Goal: Task Accomplishment & Management: Complete application form

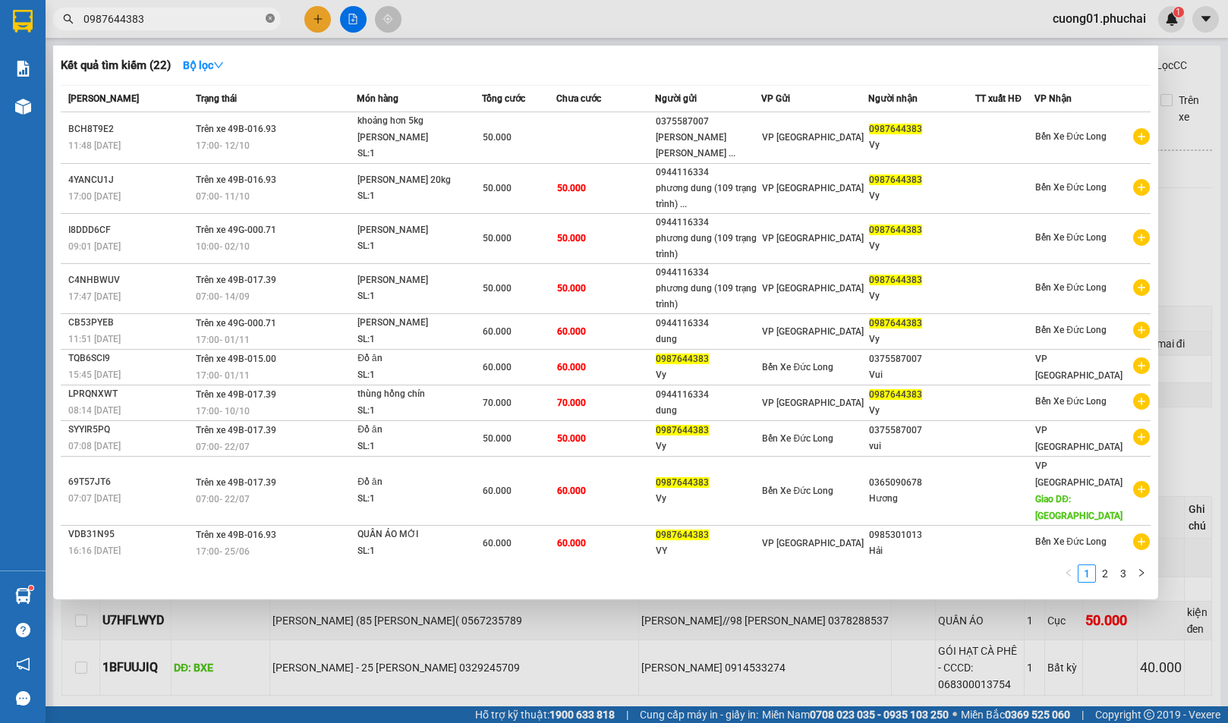
click at [271, 17] on icon "close-circle" at bounding box center [270, 18] width 9 height 9
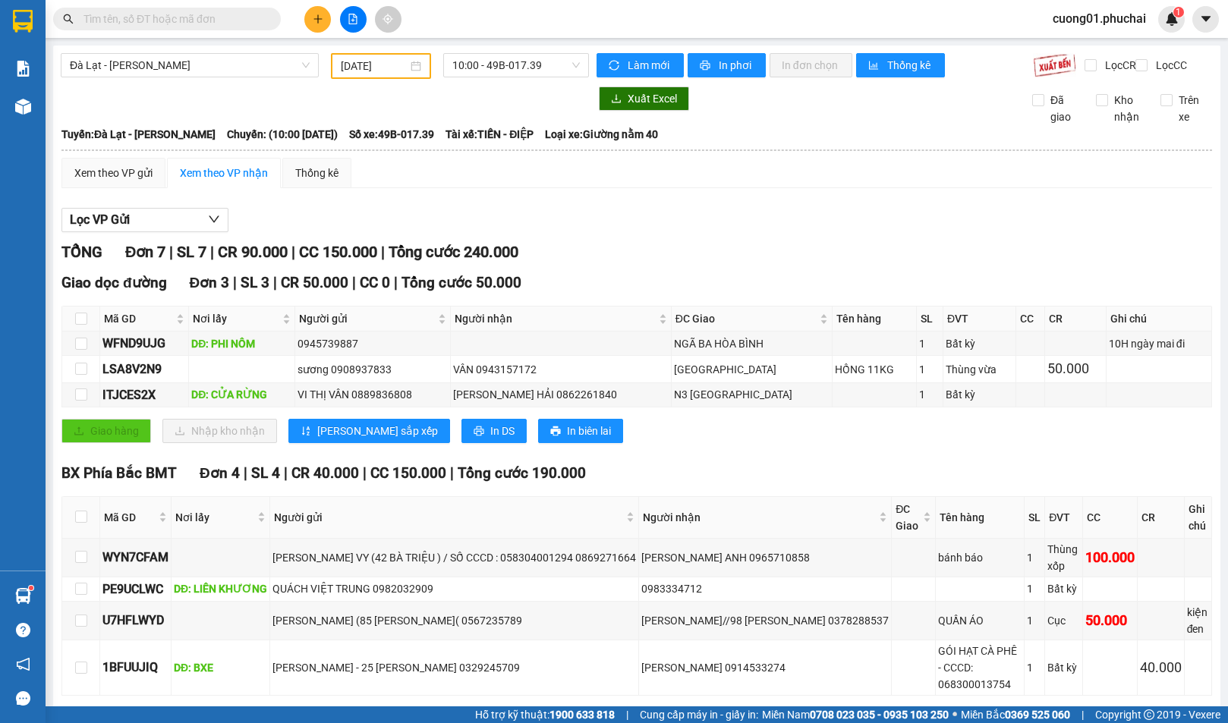
click at [204, 19] on input "text" at bounding box center [172, 19] width 179 height 17
type input "0912820320"
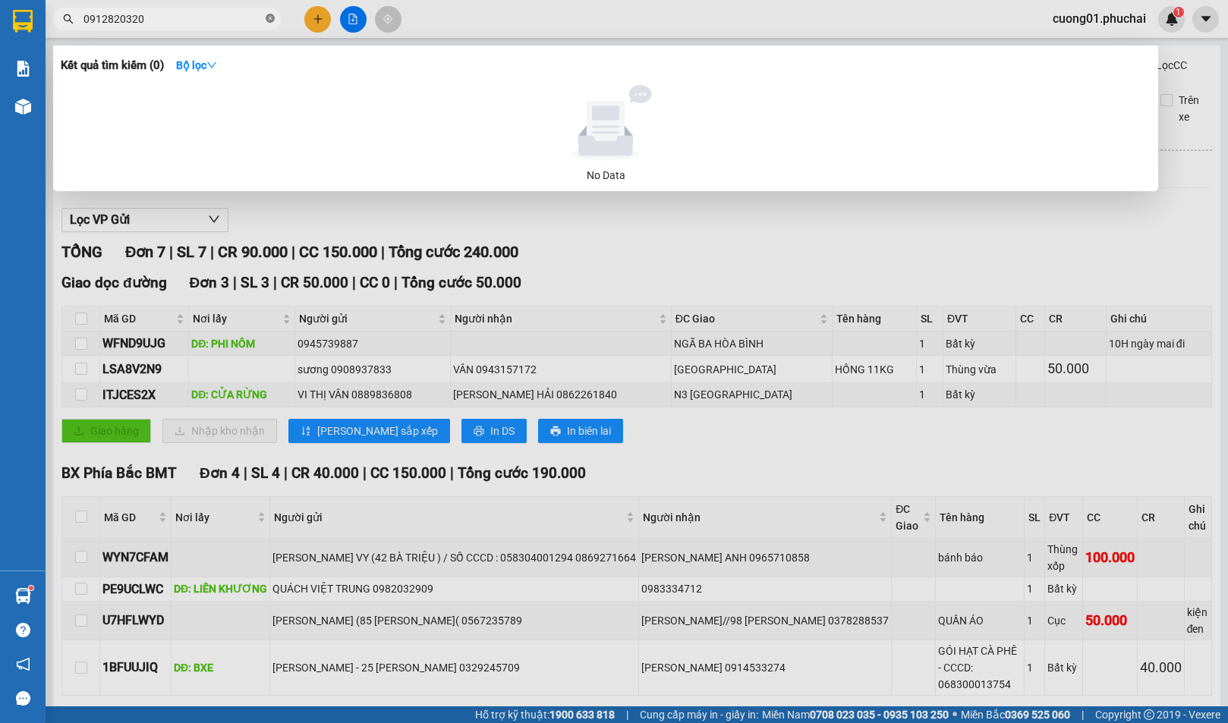
click at [271, 17] on icon "close-circle" at bounding box center [270, 18] width 9 height 9
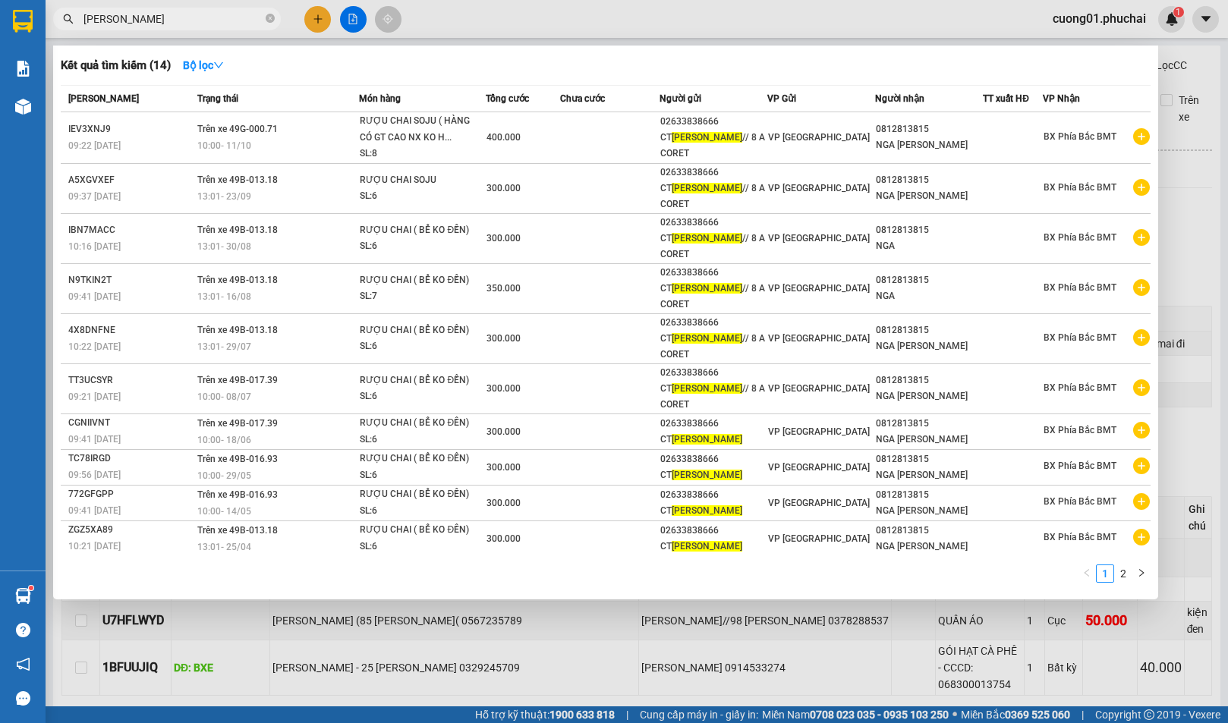
type input "[PERSON_NAME]"
click at [599, 12] on div at bounding box center [614, 361] width 1228 height 723
click at [184, 23] on input "[PERSON_NAME]" at bounding box center [172, 19] width 179 height 17
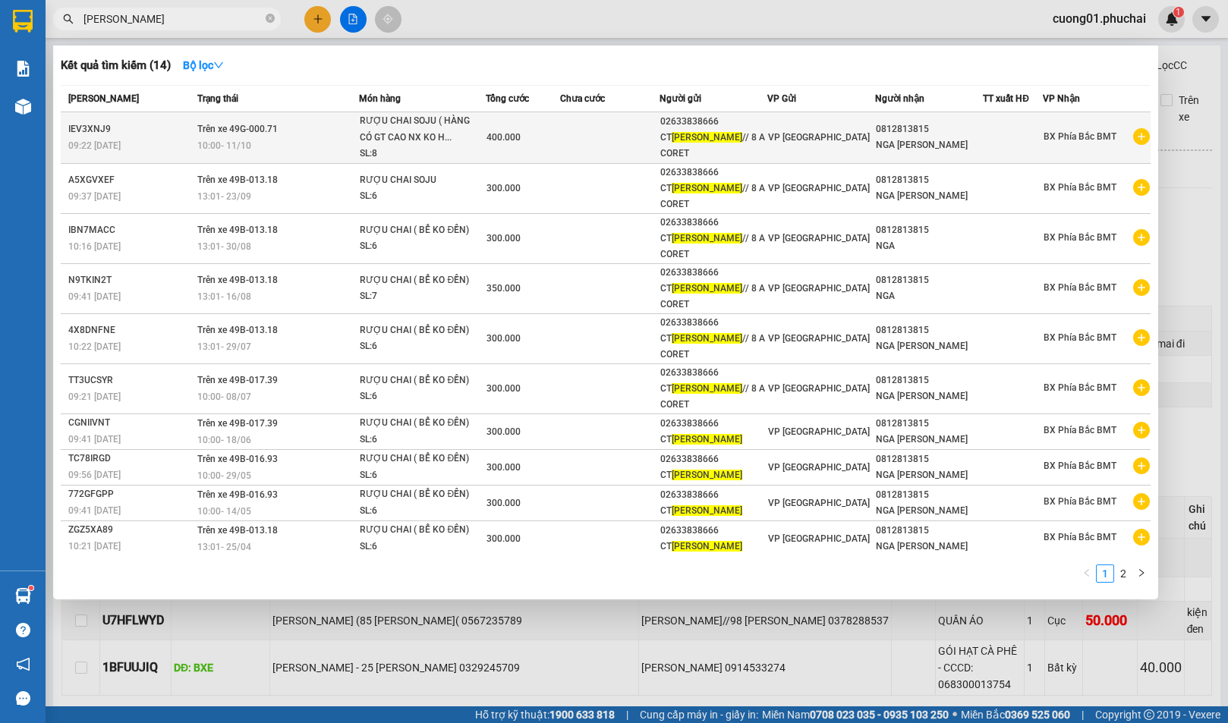
click at [621, 141] on td at bounding box center [609, 138] width 99 height 52
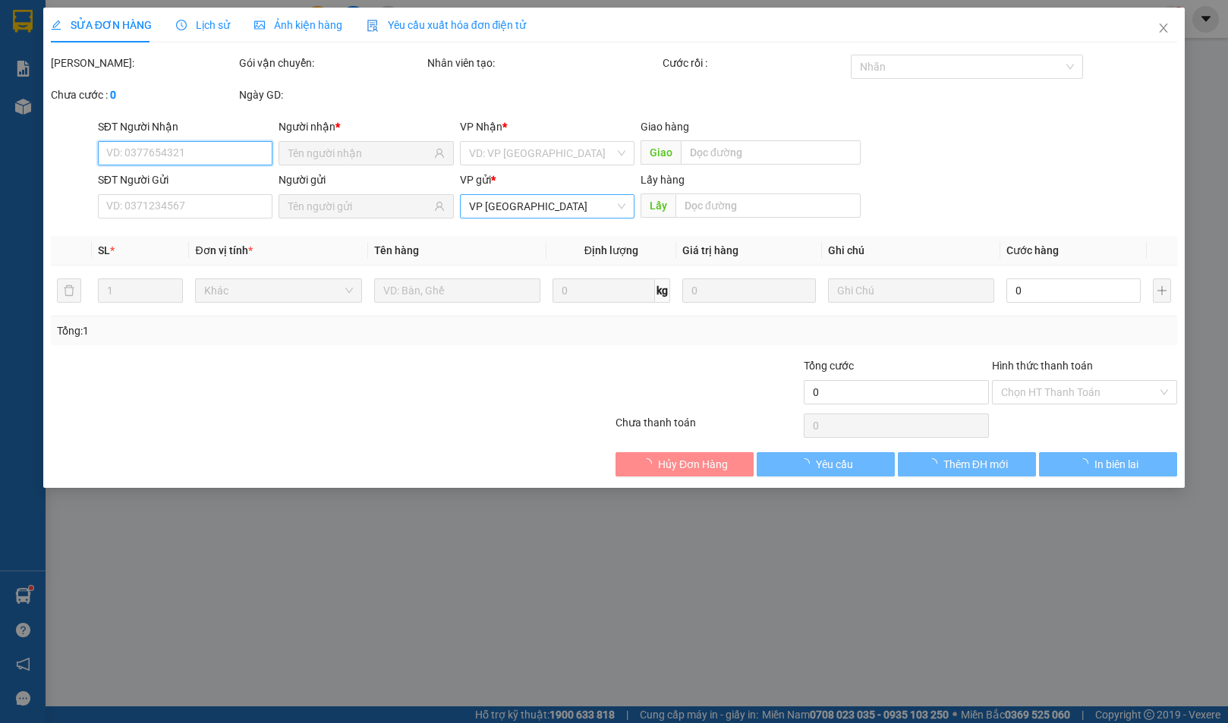
type input "0812813815"
type input "02633838666"
type input "400.000"
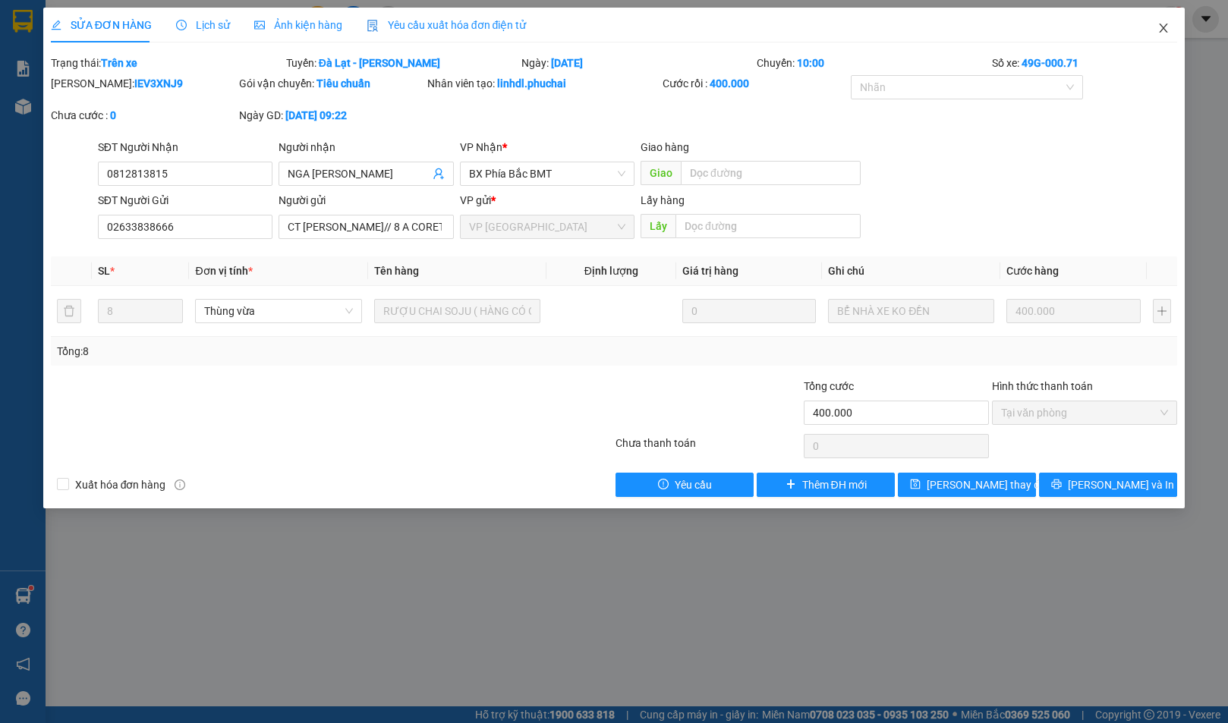
click at [1163, 28] on icon "close" at bounding box center [1164, 28] width 8 height 9
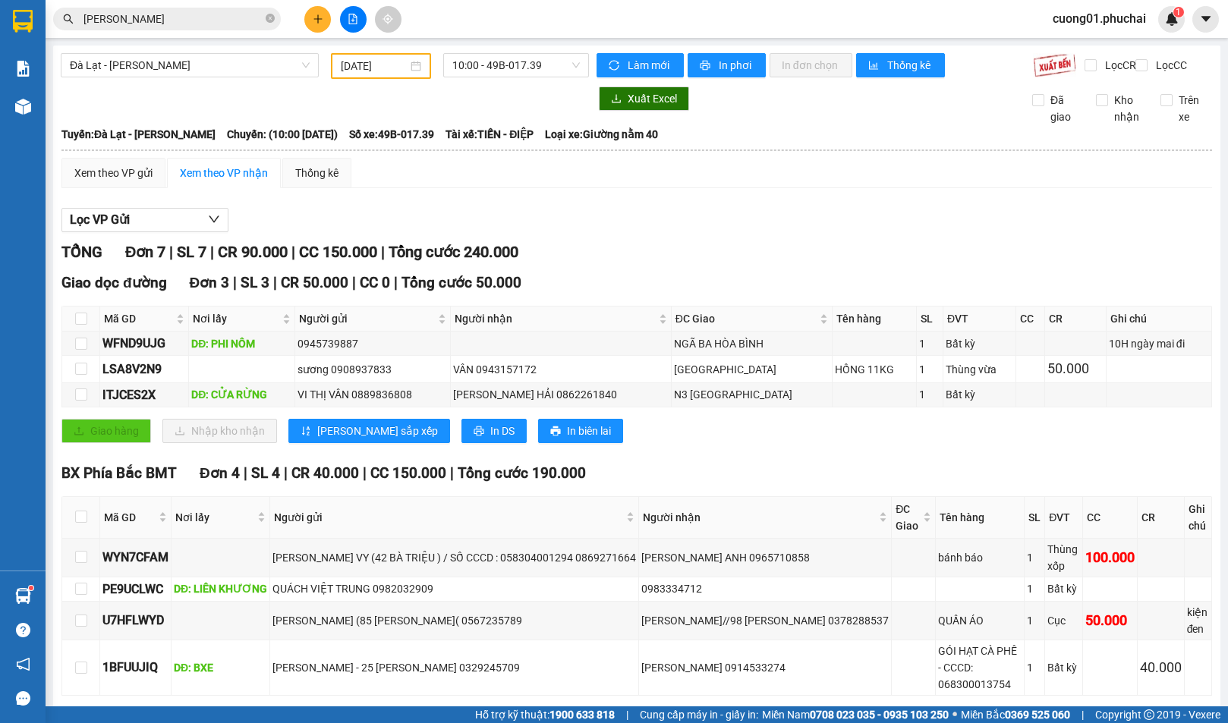
click at [638, 186] on div "Xem theo VP gửi Xem theo VP nhận Thống kê" at bounding box center [636, 173] width 1150 height 30
click at [640, 138] on span "Loại xe: Giường nằm 40" at bounding box center [601, 134] width 113 height 17
drag, startPoint x: 641, startPoint y: 237, endPoint x: 550, endPoint y: 187, distance: 103.6
click at [641, 233] on div "Lọc VP Gửi" at bounding box center [636, 220] width 1150 height 25
